Goal: Find specific page/section: Find specific page/section

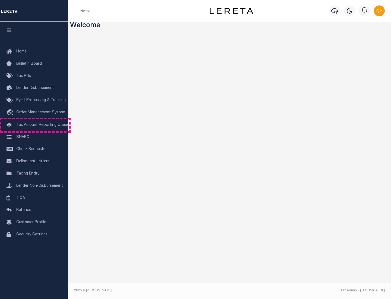
click at [34, 125] on span "Tax Amount Reporting Queue" at bounding box center [42, 125] width 53 height 4
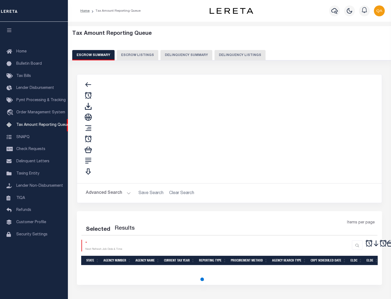
select select "100"
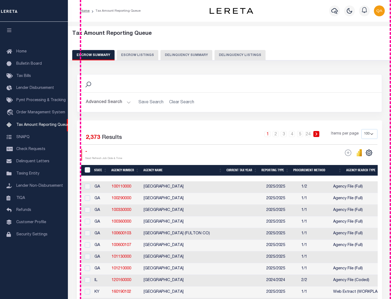
scroll to position [616, 0]
